Goal: Task Accomplishment & Management: Manage account settings

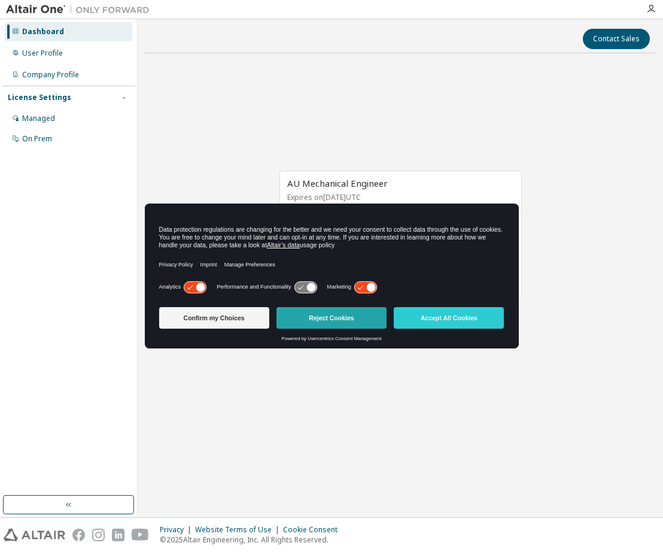
click at [358, 319] on button "Reject Cookies" at bounding box center [332, 318] width 110 height 22
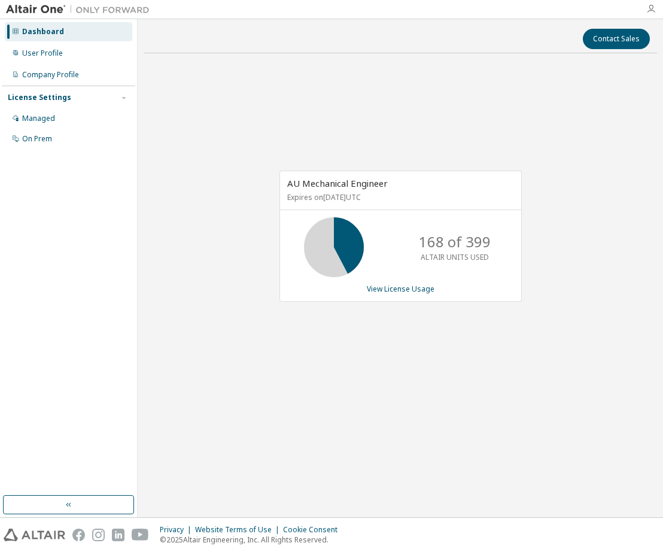
click at [650, 8] on icon "button" at bounding box center [652, 9] width 10 height 10
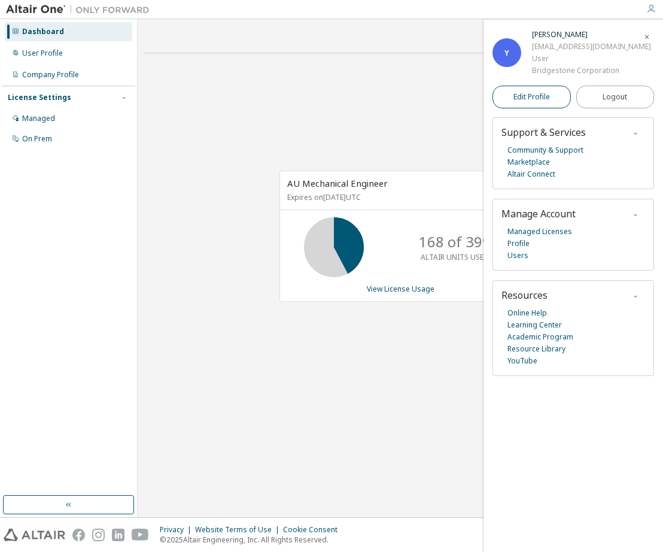
click at [525, 98] on span "Edit Profile" at bounding box center [532, 97] width 37 height 10
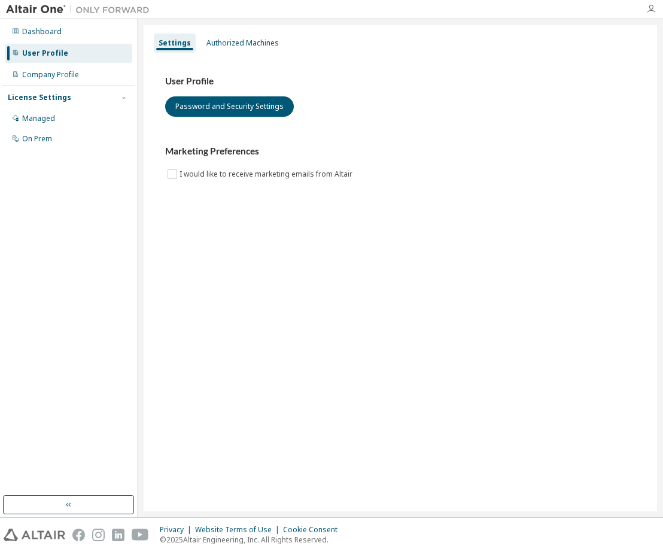
click at [650, 8] on icon "button" at bounding box center [652, 9] width 10 height 10
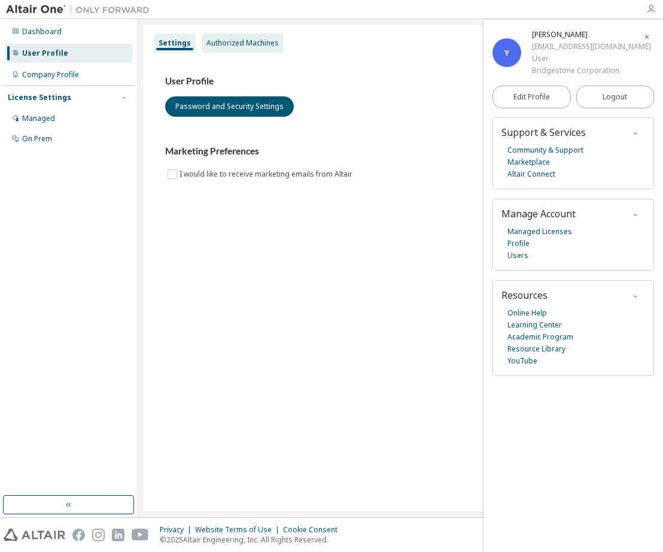
click at [249, 40] on div "Authorized Machines" at bounding box center [243, 43] width 72 height 10
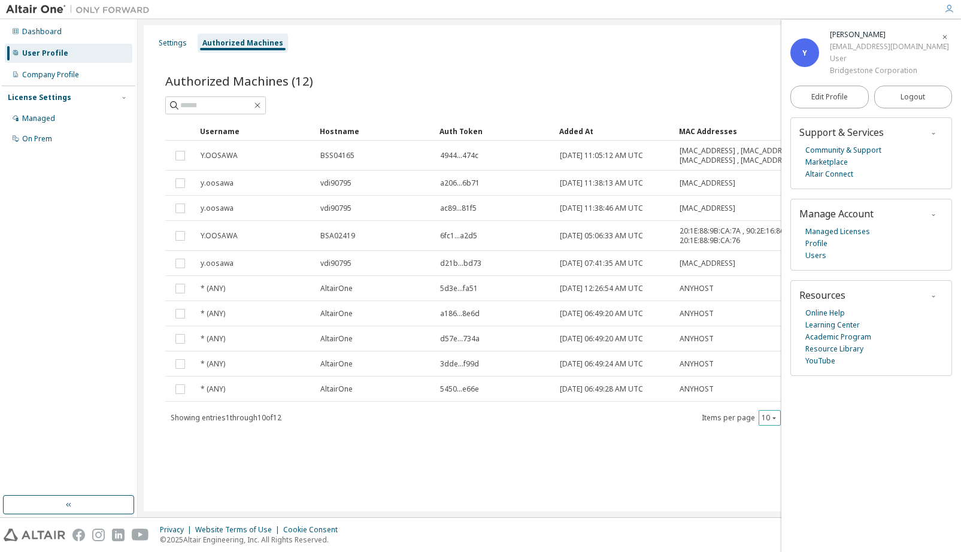
click at [663, 415] on icon "button" at bounding box center [774, 417] width 7 height 7
click at [663, 493] on div "100" at bounding box center [807, 491] width 96 height 14
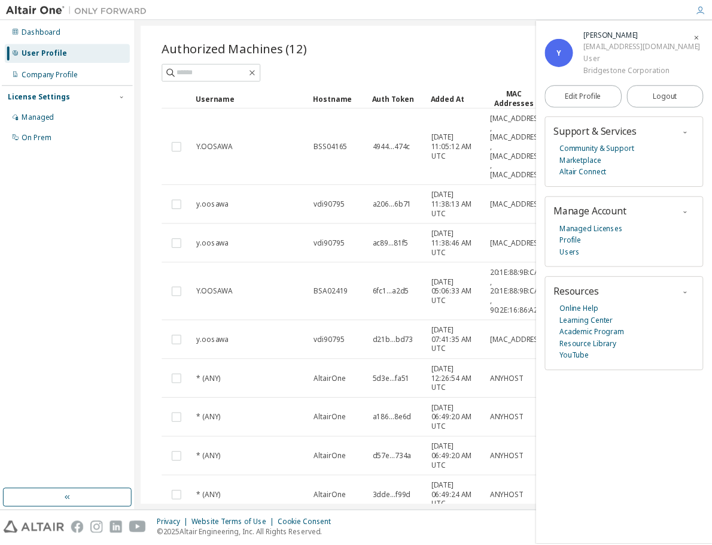
scroll to position [32, 0]
